Goal: Task Accomplishment & Management: Use online tool/utility

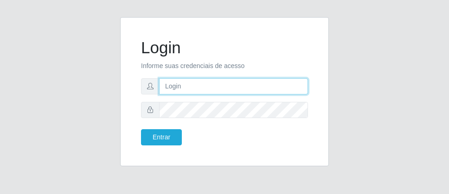
click at [190, 92] on input "text" at bounding box center [233, 86] width 149 height 16
click at [271, 91] on input "luiz@divinofogao" at bounding box center [233, 86] width 149 height 16
type input "l"
click at [210, 84] on input "text" at bounding box center [233, 86] width 149 height 16
type input "[PERSON_NAME]"
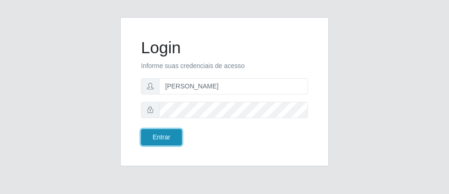
click at [166, 132] on button "Entrar" at bounding box center [161, 137] width 41 height 16
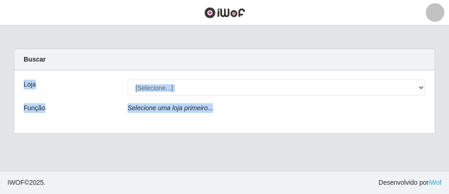
drag, startPoint x: 439, startPoint y: 30, endPoint x: 439, endPoint y: 139, distance: 108.9
click at [439, 139] on main "Carregando... Buscar Loja [Selecione...] Divino Fogão - Campina Grande Função S…" at bounding box center [224, 98] width 449 height 146
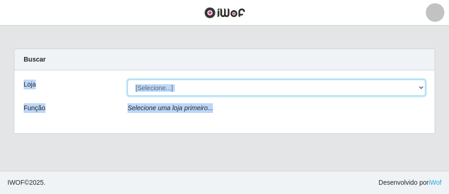
click at [247, 94] on select "[Selecione...] Divino Fogão - [GEOGRAPHIC_DATA]" at bounding box center [276, 88] width 298 height 16
select select "499"
click at [127, 80] on select "[Selecione...] Divino Fogão - Campina Grande" at bounding box center [276, 88] width 298 height 16
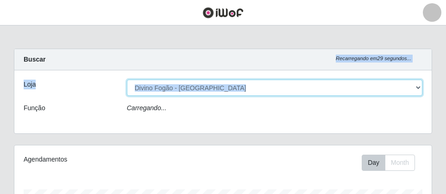
scroll to position [192, 418]
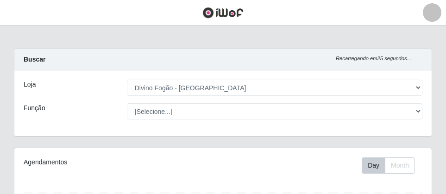
drag, startPoint x: 435, startPoint y: 158, endPoint x: 439, endPoint y: 111, distance: 47.5
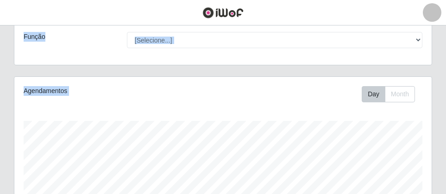
drag, startPoint x: 439, startPoint y: 59, endPoint x: 436, endPoint y: 206, distance: 146.9
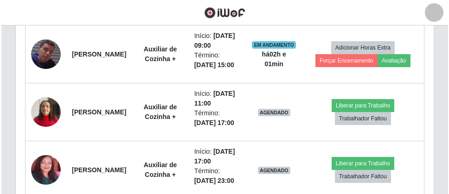
scroll to position [485, 0]
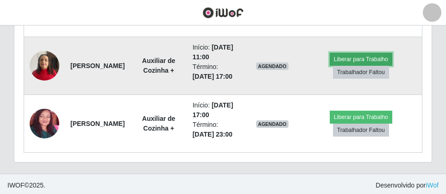
click at [352, 66] on button "Liberar para Trabalho" at bounding box center [361, 59] width 63 height 13
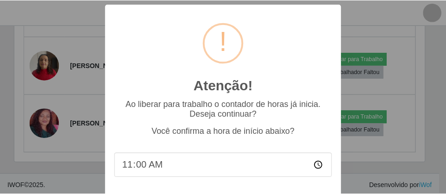
scroll to position [48, 0]
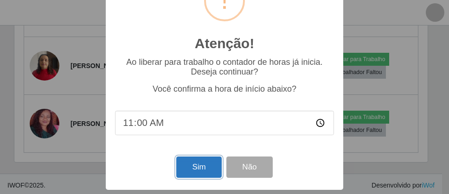
click at [195, 167] on button "Sim" at bounding box center [198, 168] width 45 height 22
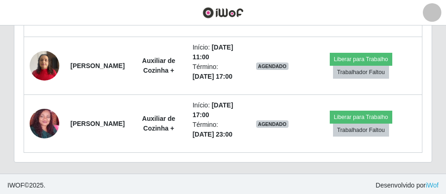
scroll to position [192, 413]
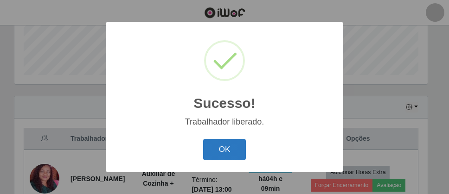
click at [234, 157] on button "OK" at bounding box center [224, 150] width 43 height 22
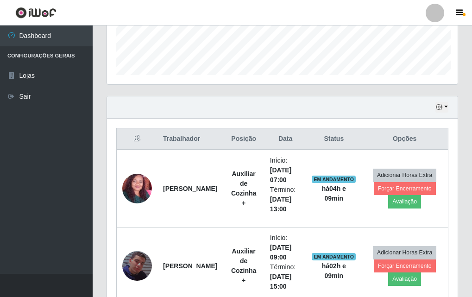
scroll to position [192, 351]
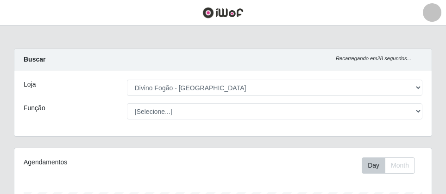
select select "499"
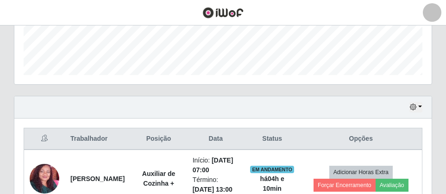
scroll to position [192, 418]
